Goal: Navigation & Orientation: Understand site structure

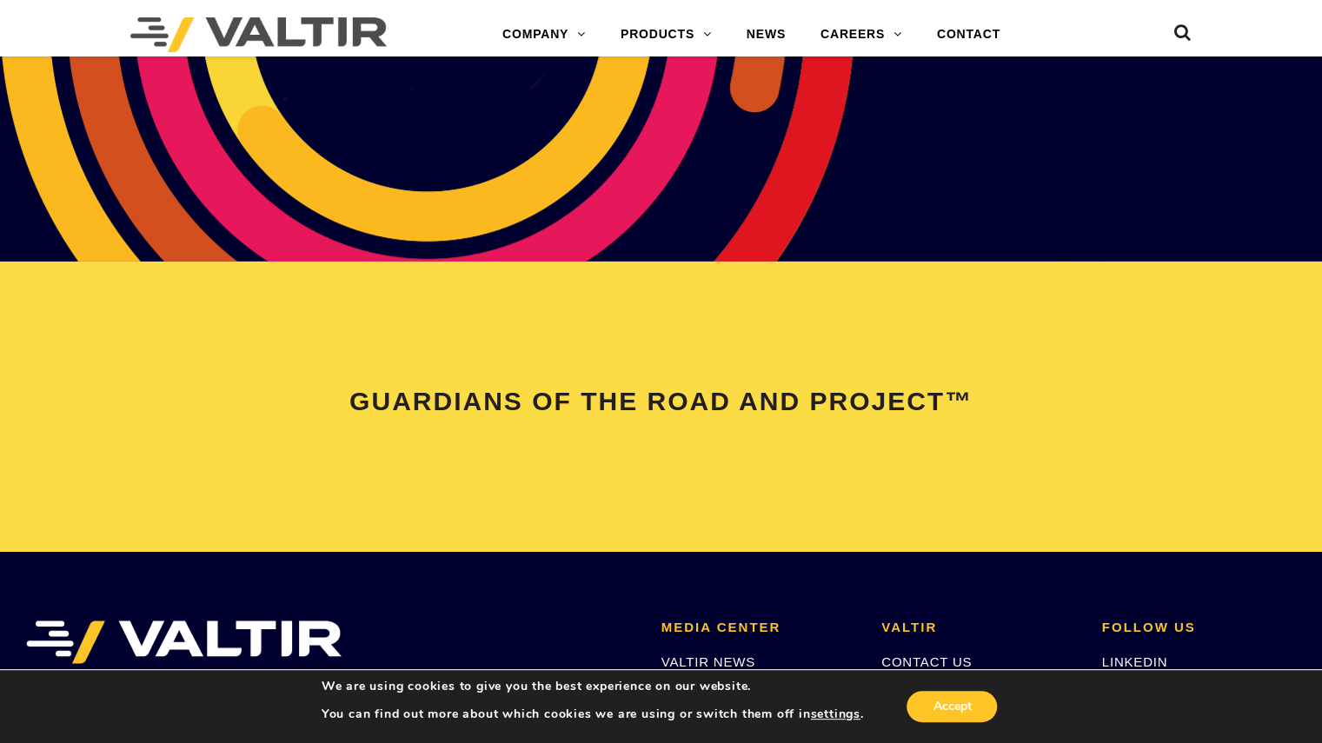
scroll to position [3389, 0]
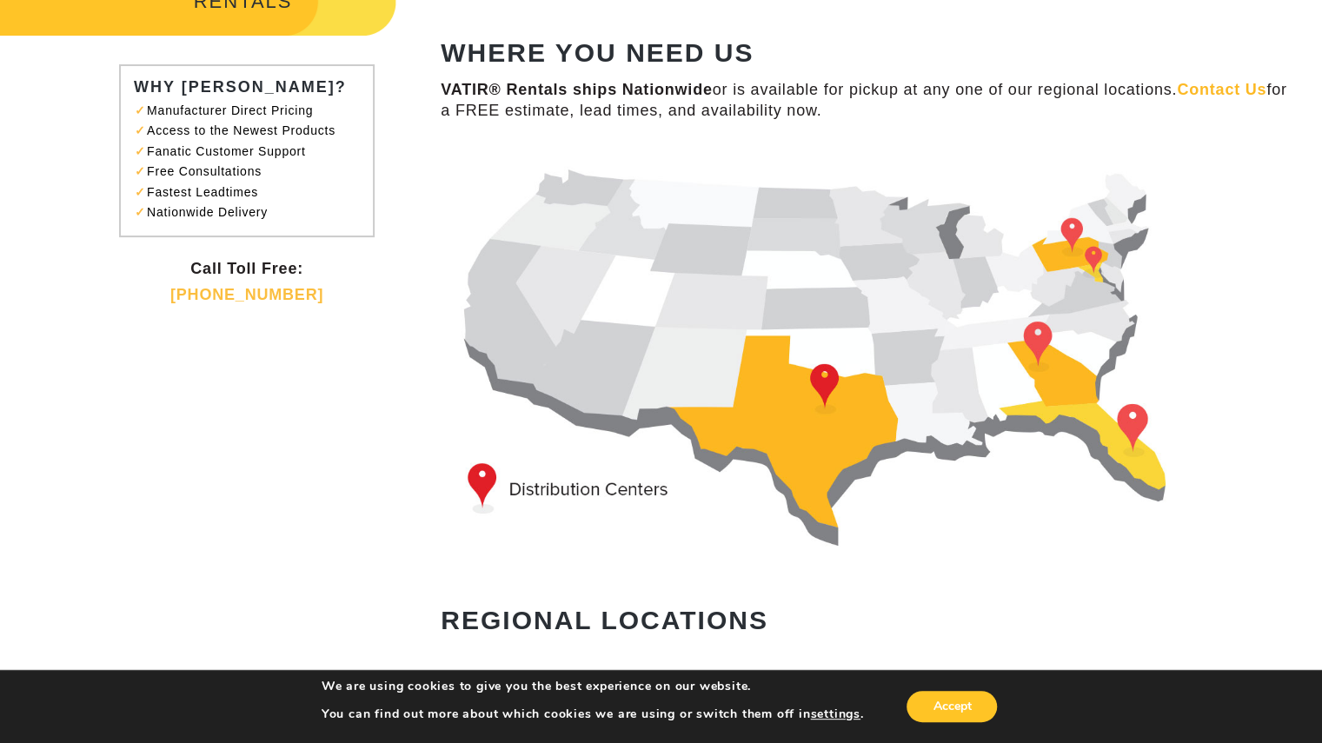
scroll to position [130, 0]
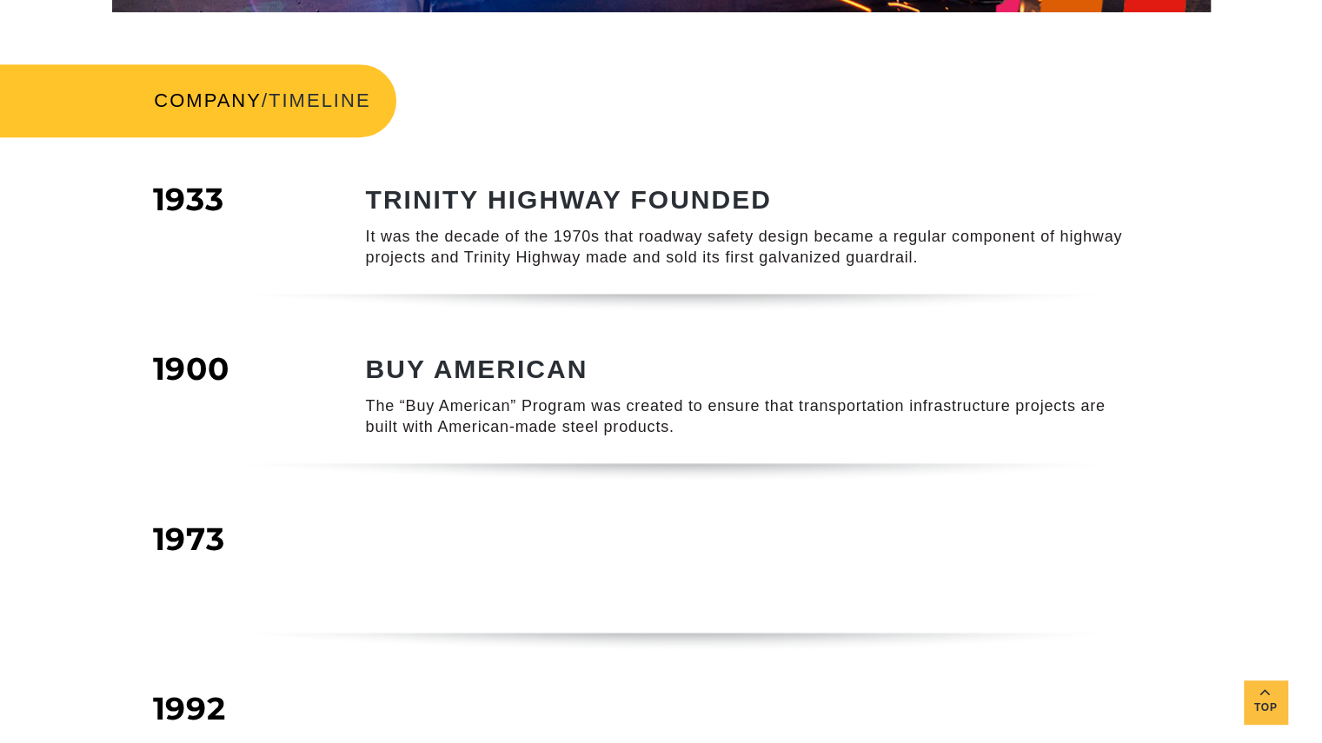
scroll to position [521, 0]
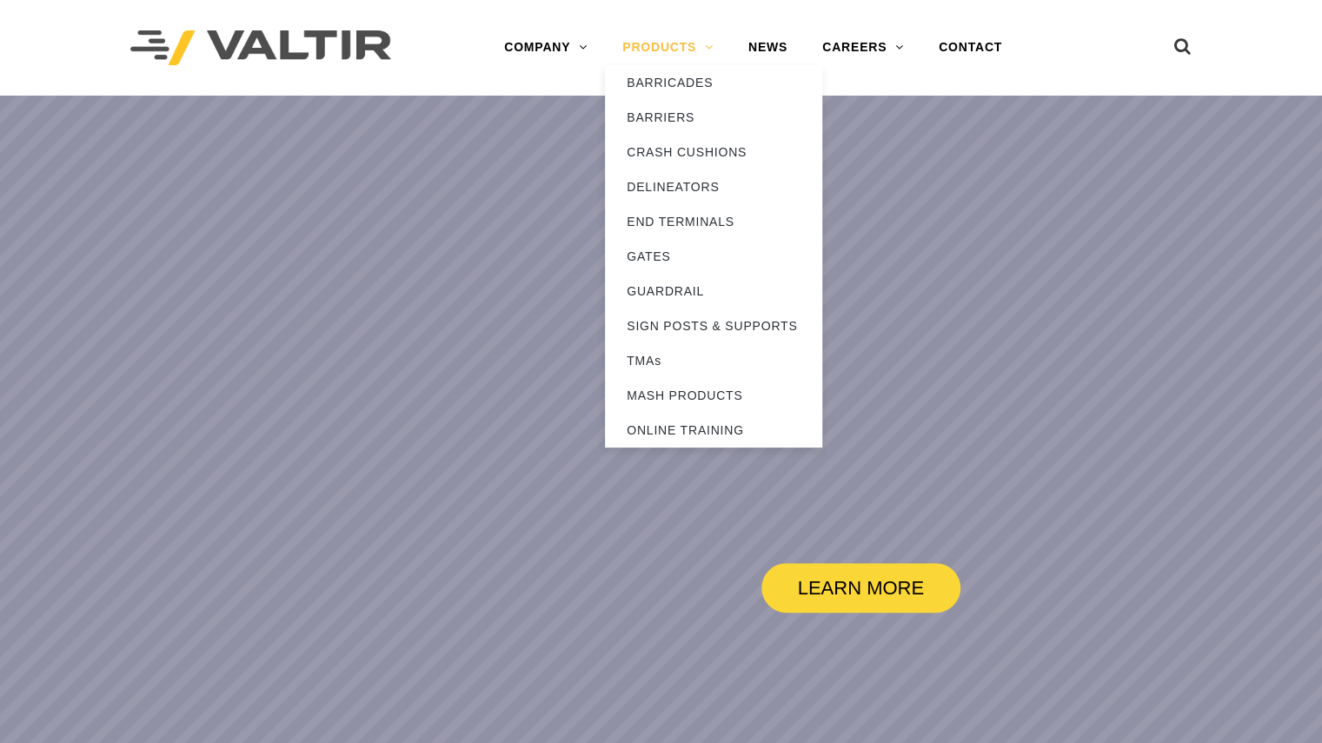
click at [664, 51] on link "PRODUCTS" at bounding box center [668, 47] width 126 height 35
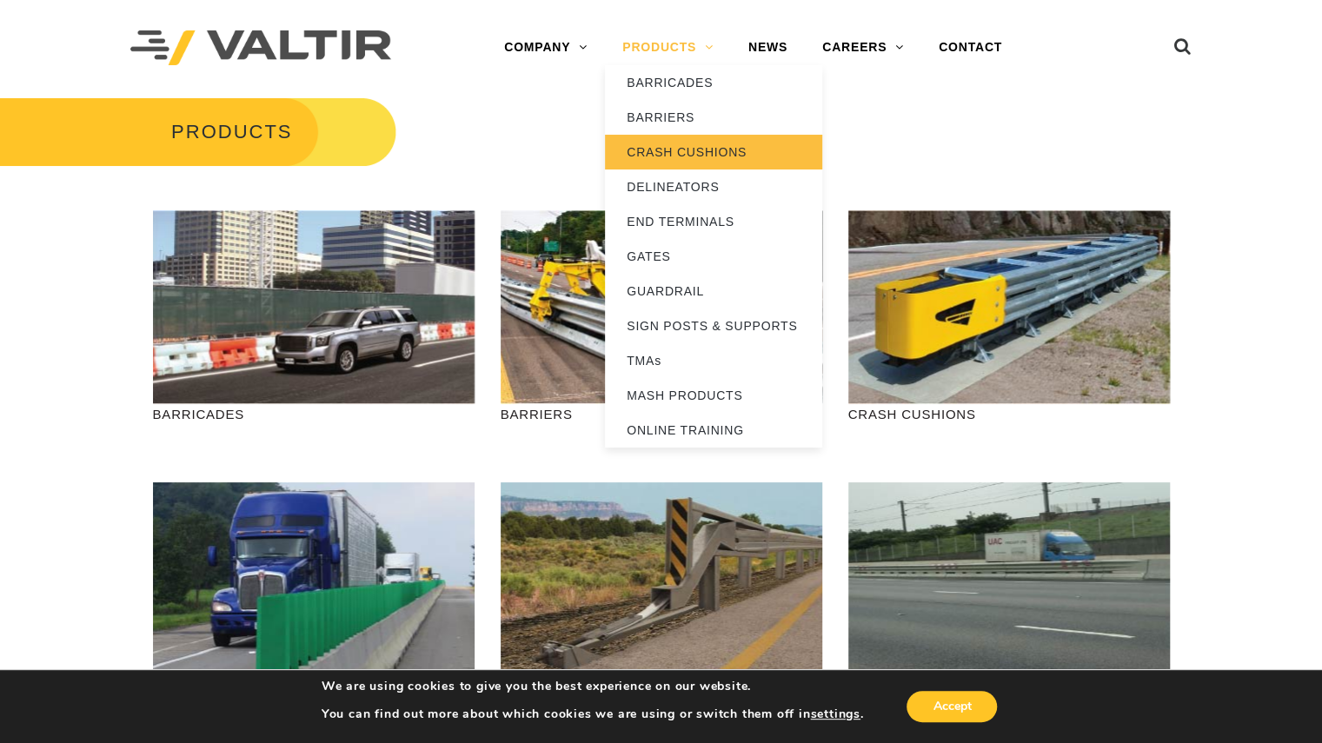
click at [701, 156] on link "CRASH CUSHIONS" at bounding box center [713, 152] width 217 height 35
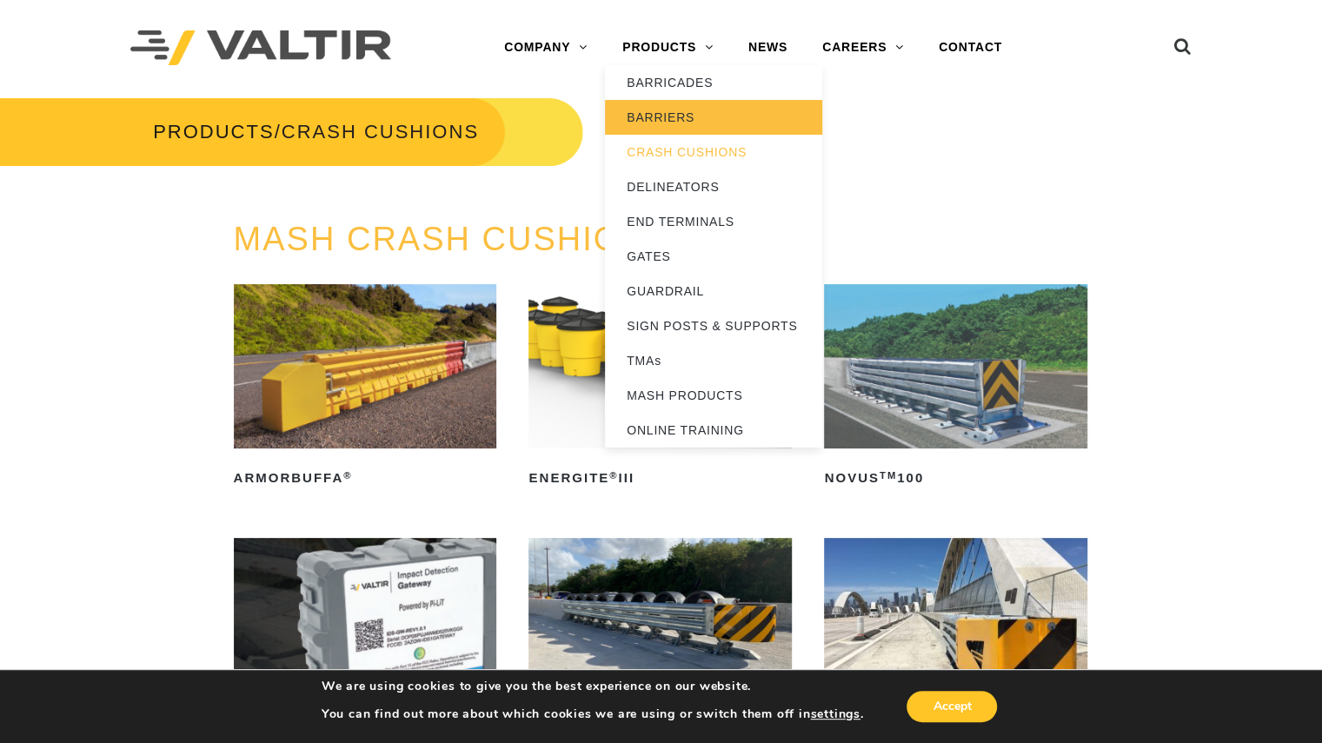
click at [671, 114] on link "BARRIERS" at bounding box center [713, 117] width 217 height 35
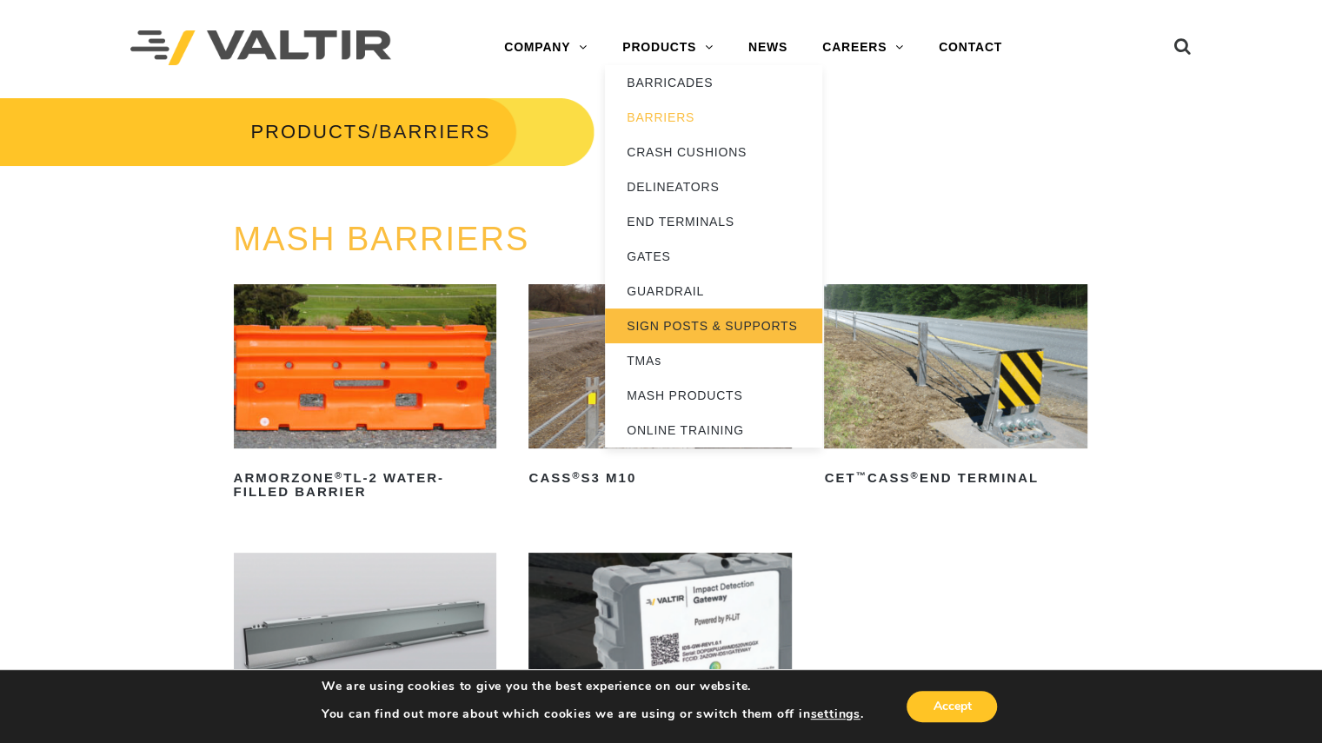
click at [691, 317] on link "SIGN POSTS & SUPPORTS" at bounding box center [713, 325] width 217 height 35
